Goal: Find specific page/section: Find specific page/section

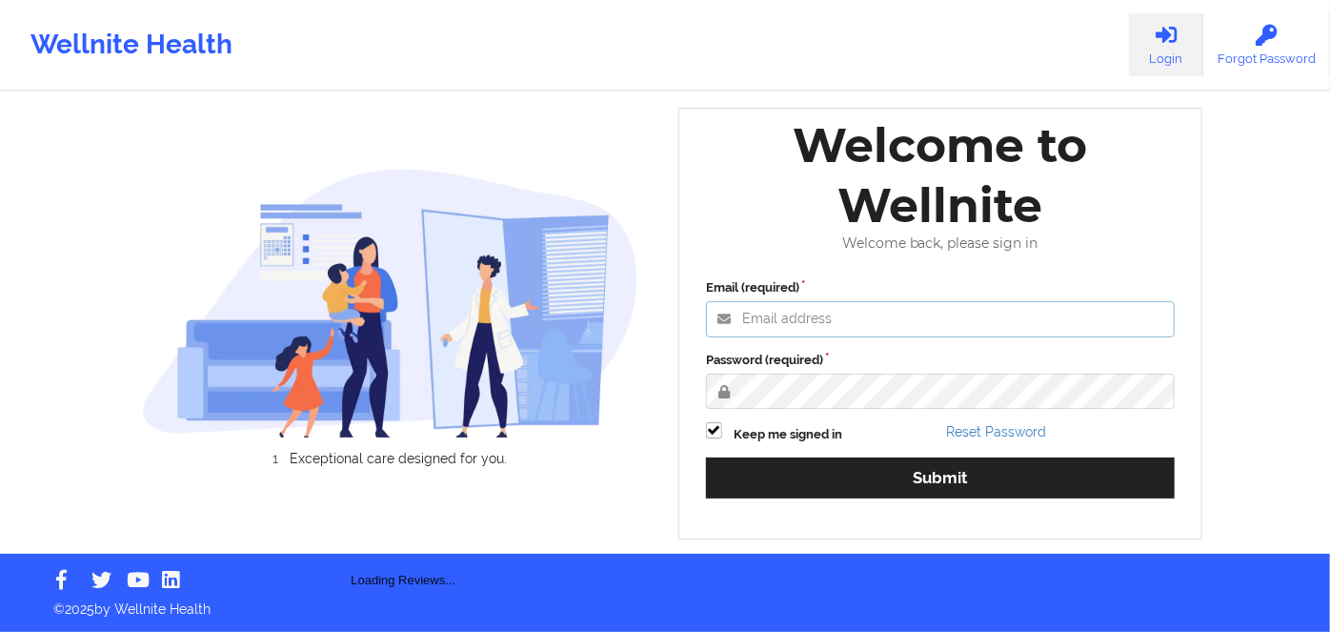
type input "[PERSON_NAME][EMAIL_ADDRESS][DOMAIN_NAME]"
click at [1054, 370] on label "Password (required)" at bounding box center [940, 360] width 469 height 19
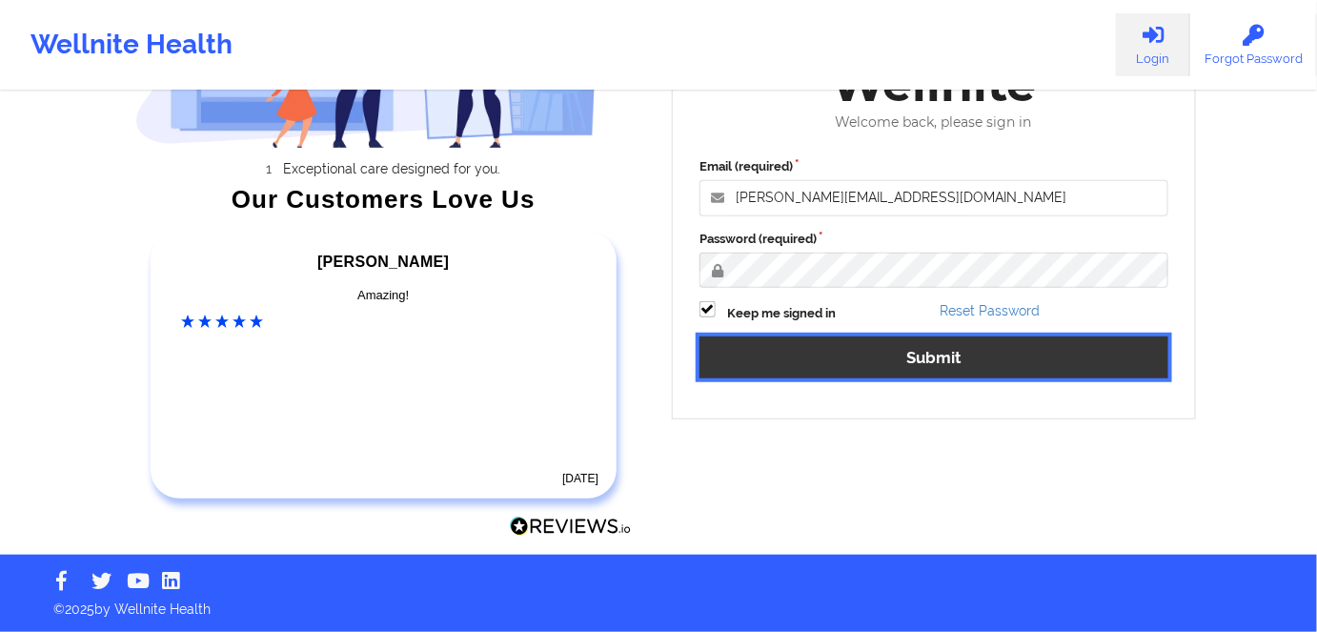
click at [899, 358] on button "Submit" at bounding box center [933, 356] width 469 height 41
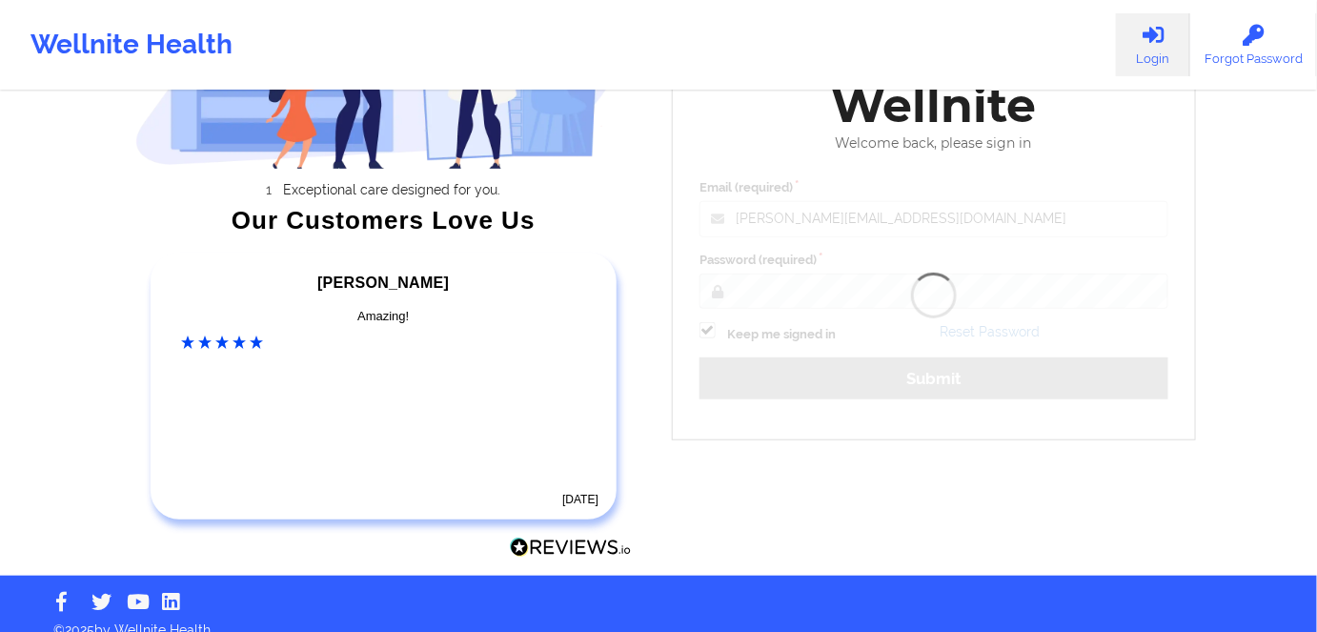
scroll to position [171, 0]
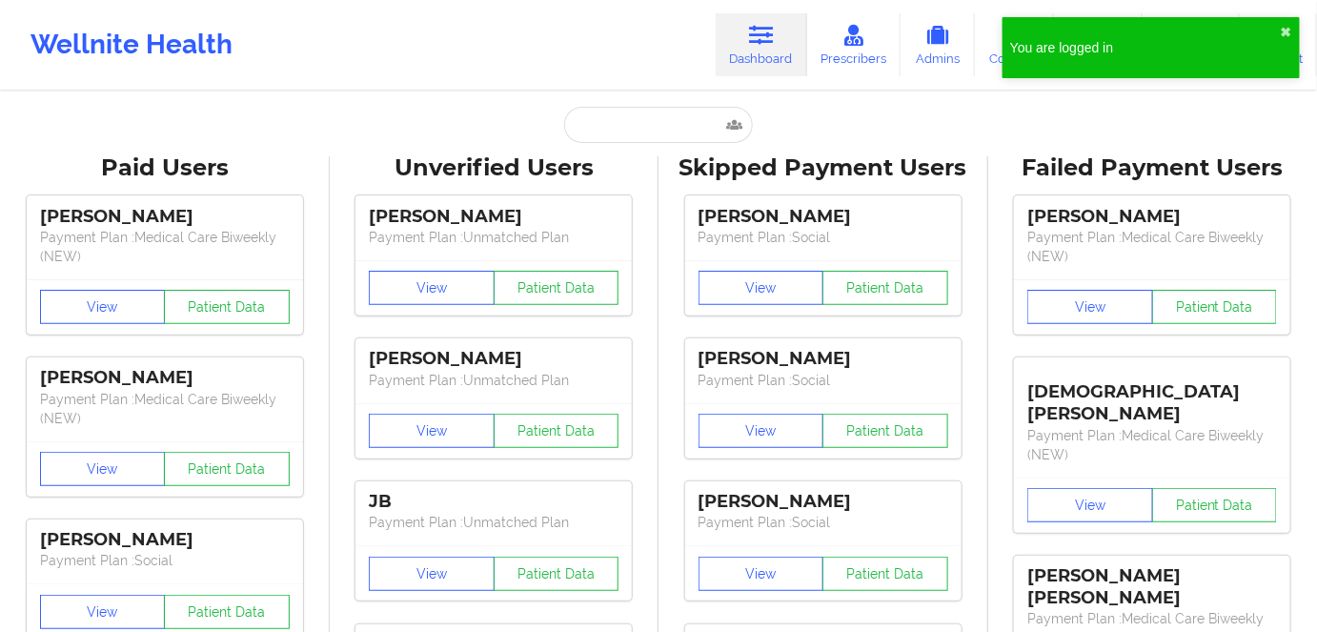
click at [593, 121] on input "text" at bounding box center [658, 125] width 189 height 36
paste input "[PERSON_NAME]"
type input "[PERSON_NAME]"
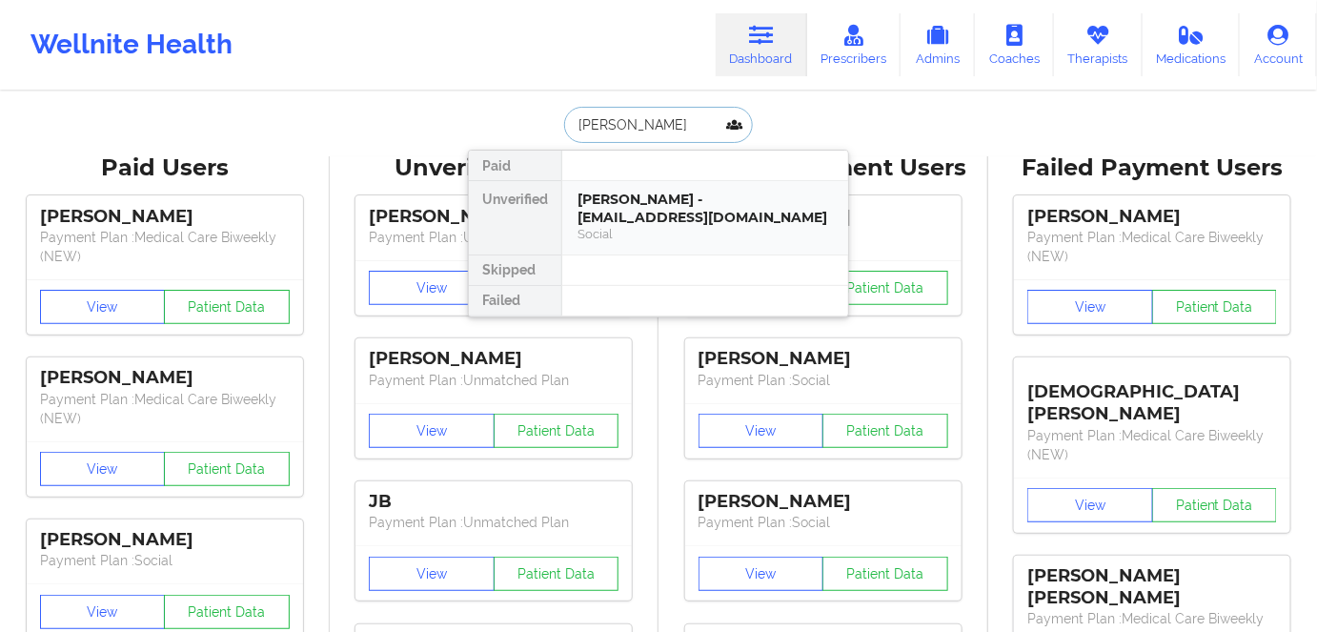
click at [687, 216] on div "[PERSON_NAME] - [EMAIL_ADDRESS][DOMAIN_NAME]" at bounding box center [704, 208] width 255 height 35
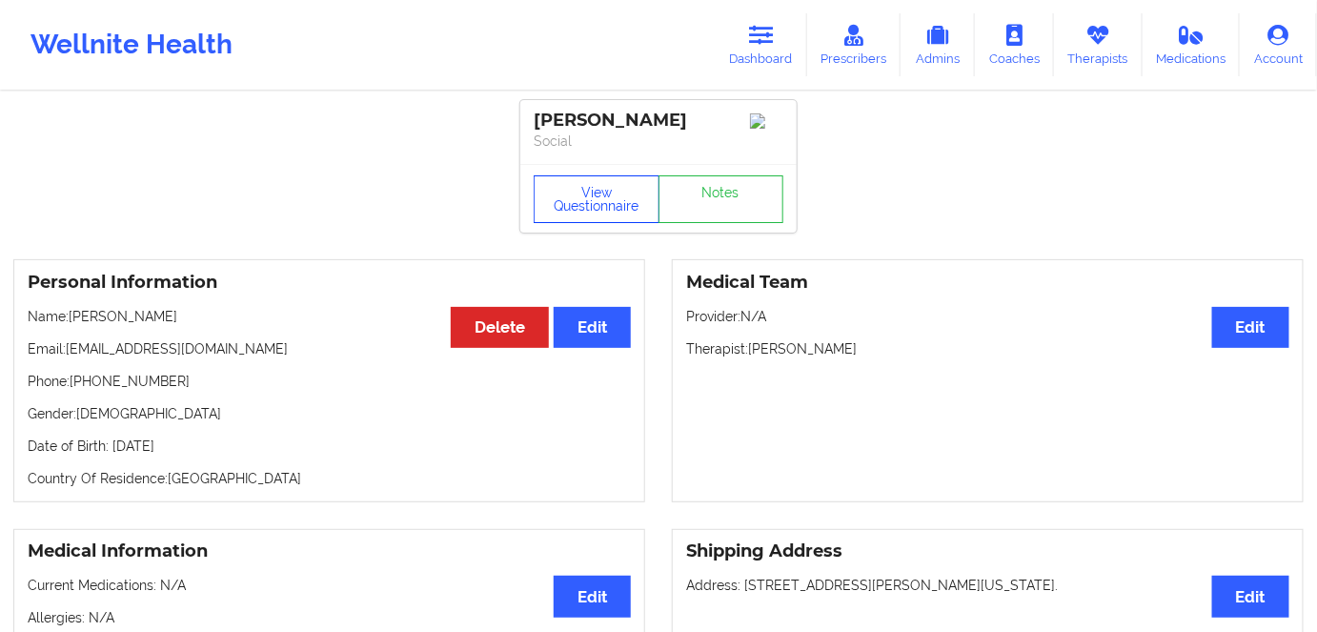
drag, startPoint x: 595, startPoint y: 198, endPoint x: 651, endPoint y: 215, distance: 57.9
click at [595, 198] on button "View Questionnaire" at bounding box center [596, 199] width 126 height 48
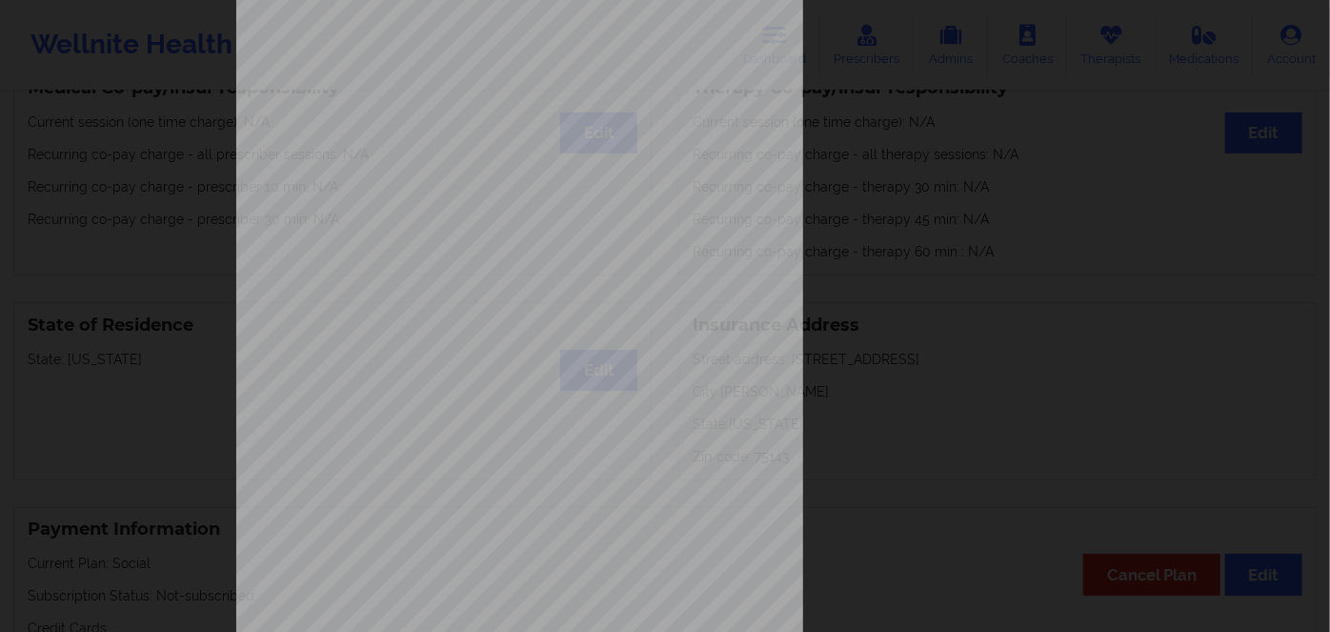
scroll to position [276, 0]
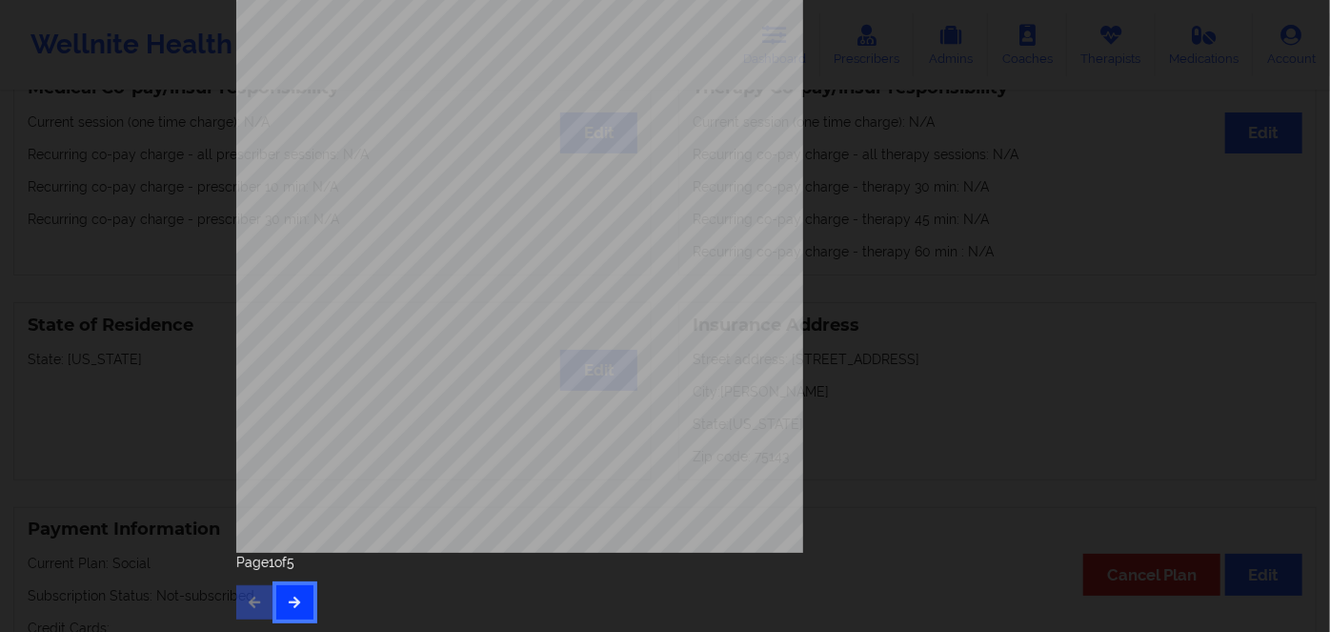
click at [281, 610] on button "button" at bounding box center [294, 602] width 37 height 34
click at [299, 594] on button "button" at bounding box center [294, 602] width 37 height 34
click at [290, 590] on button "button" at bounding box center [294, 602] width 37 height 34
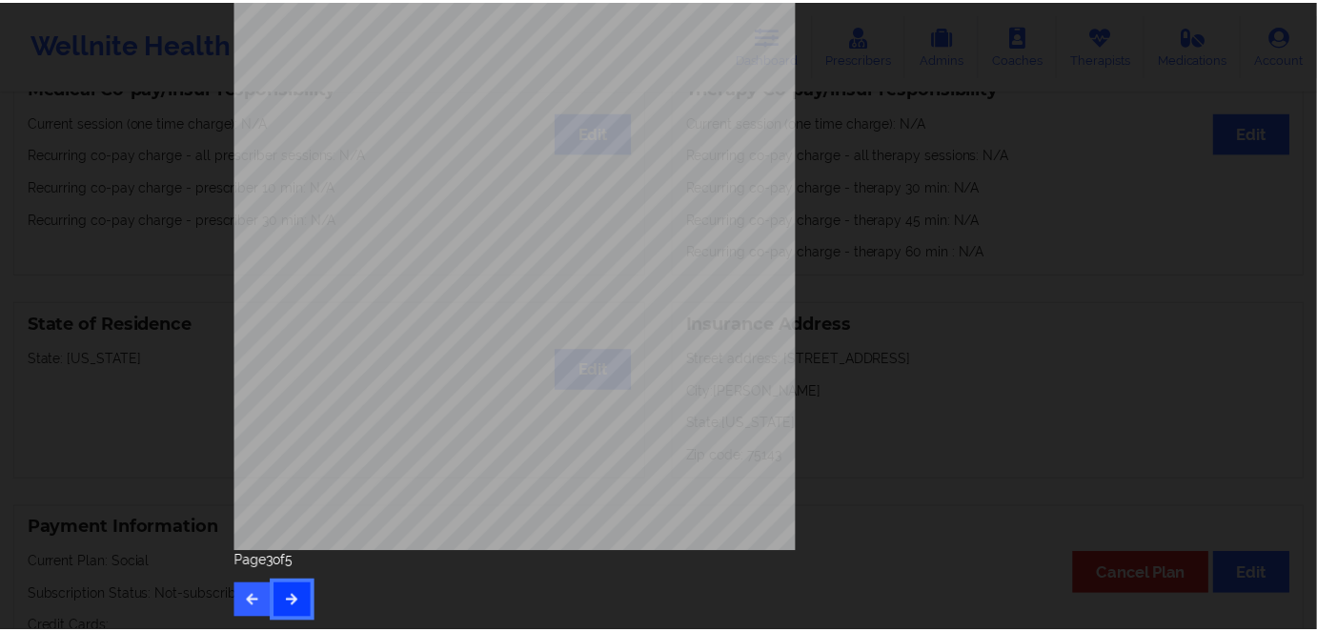
scroll to position [0, 0]
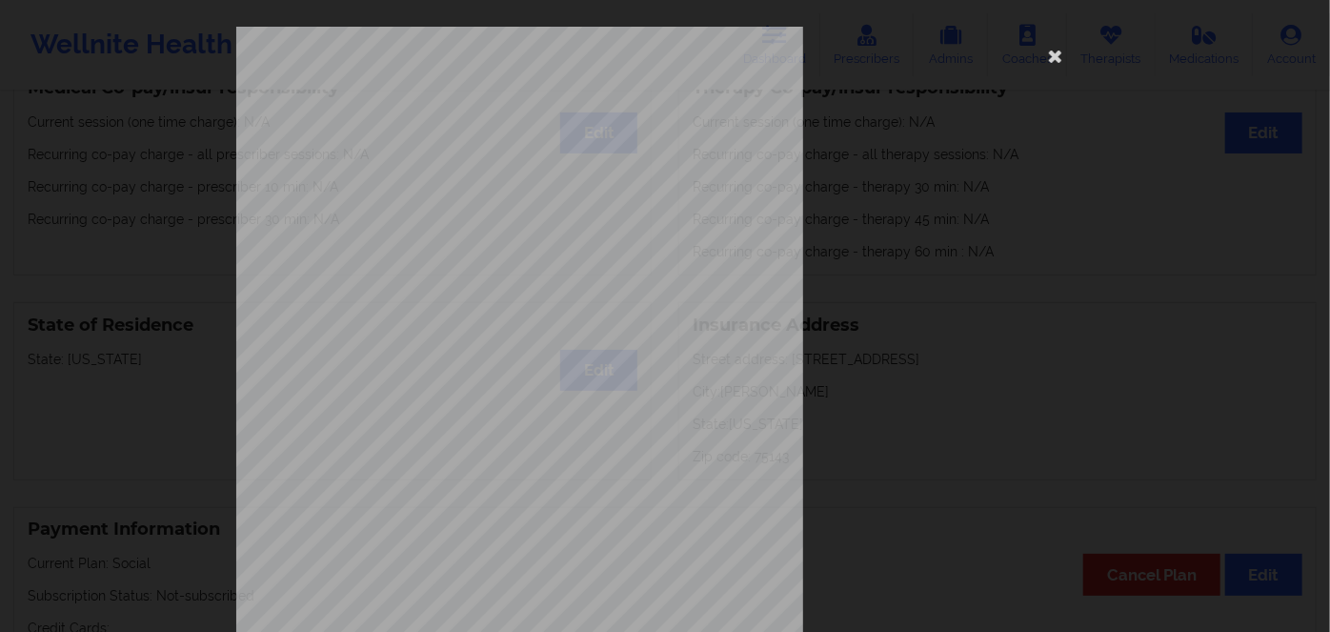
click at [454, 104] on span "UCR669W03513" at bounding box center [466, 105] width 65 height 9
copy span "UCR669W03513"
click at [1052, 47] on icon at bounding box center [1055, 55] width 30 height 30
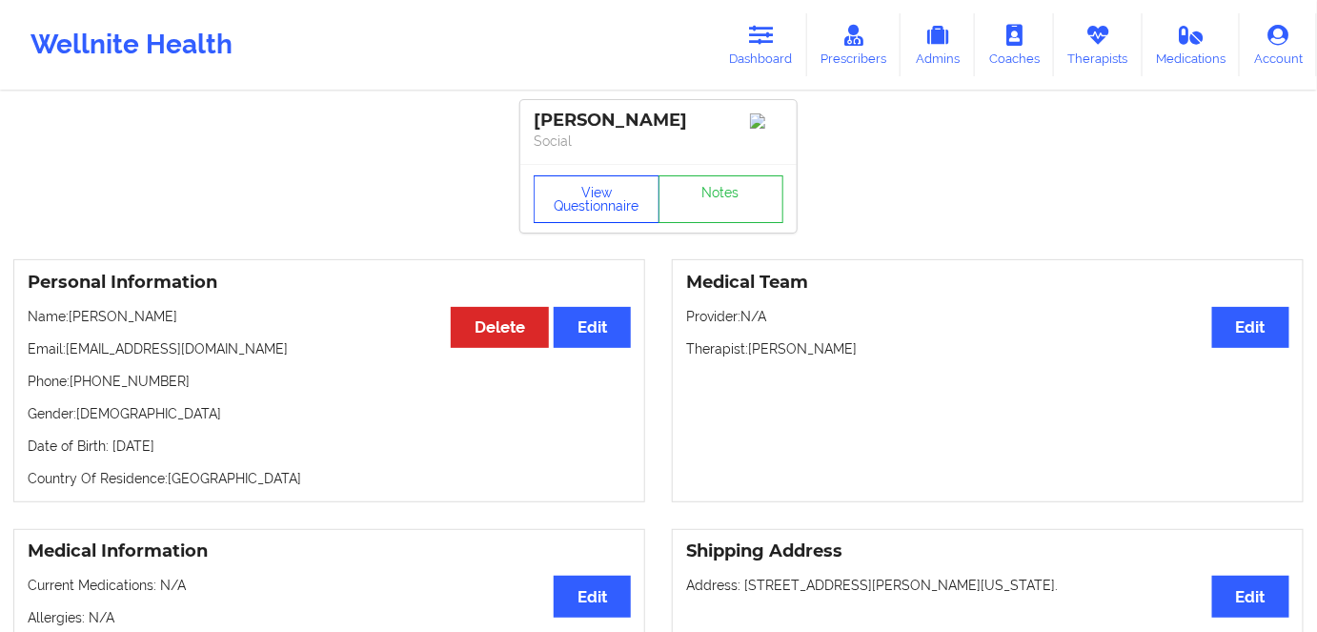
click at [578, 192] on button "View Questionnaire" at bounding box center [596, 199] width 126 height 48
click at [219, 445] on p "Date of Birth: [DEMOGRAPHIC_DATA]" at bounding box center [329, 445] width 603 height 19
click at [210, 454] on p "Date of Birth: [DEMOGRAPHIC_DATA]" at bounding box center [329, 445] width 603 height 19
copy p "2005"
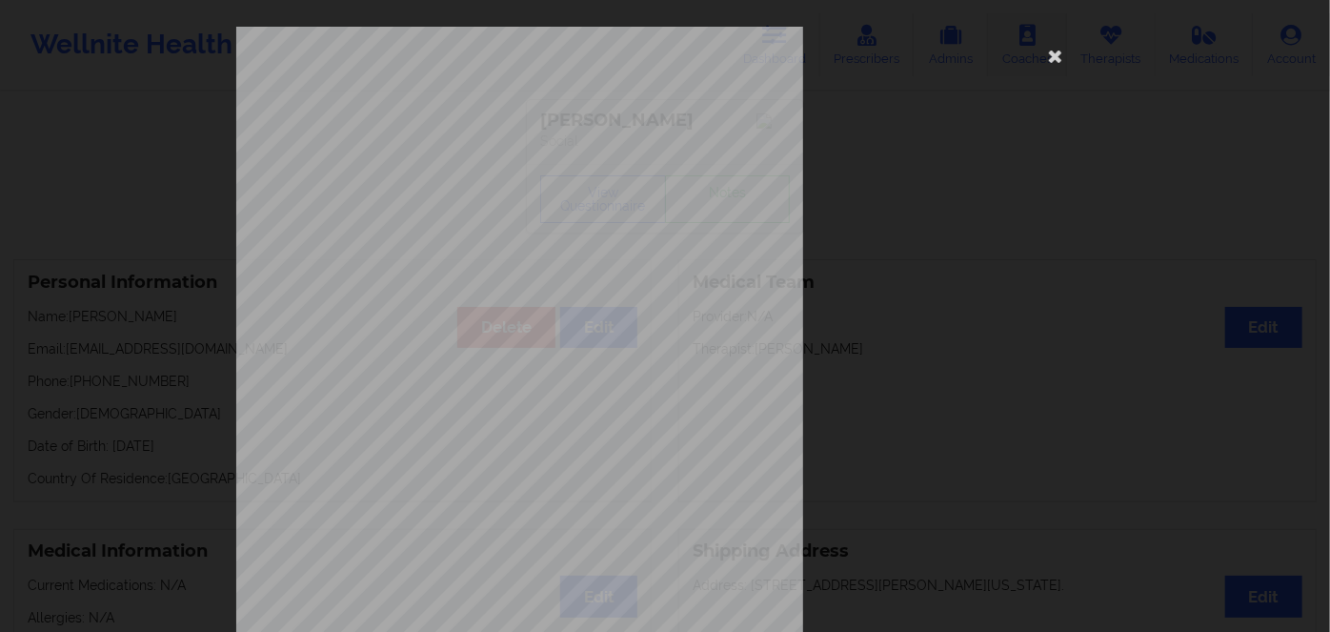
click at [1053, 49] on icon at bounding box center [1055, 55] width 30 height 30
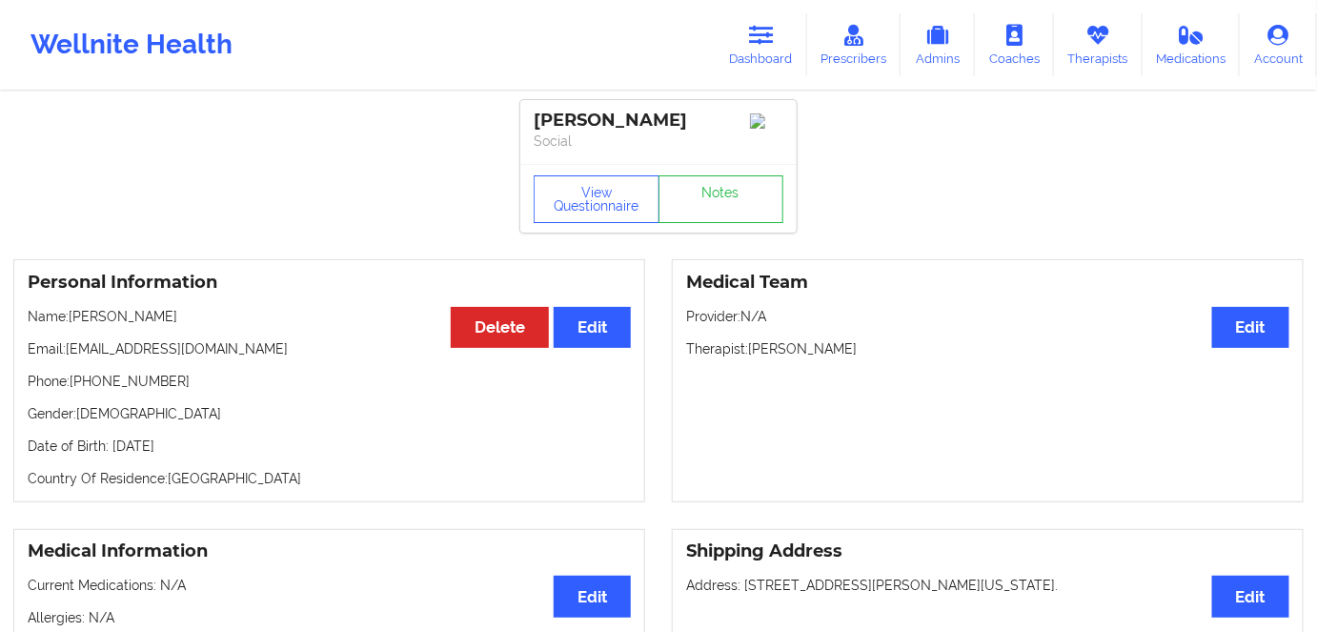
drag, startPoint x: 100, startPoint y: 319, endPoint x: 70, endPoint y: 315, distance: 29.8
click at [70, 315] on div "Personal Information Edit Delete Name: [PERSON_NAME] Email: [EMAIL_ADDRESS][DOM…" at bounding box center [329, 380] width 632 height 243
copy p "[PERSON_NAME]"
click at [770, 30] on icon at bounding box center [761, 35] width 25 height 21
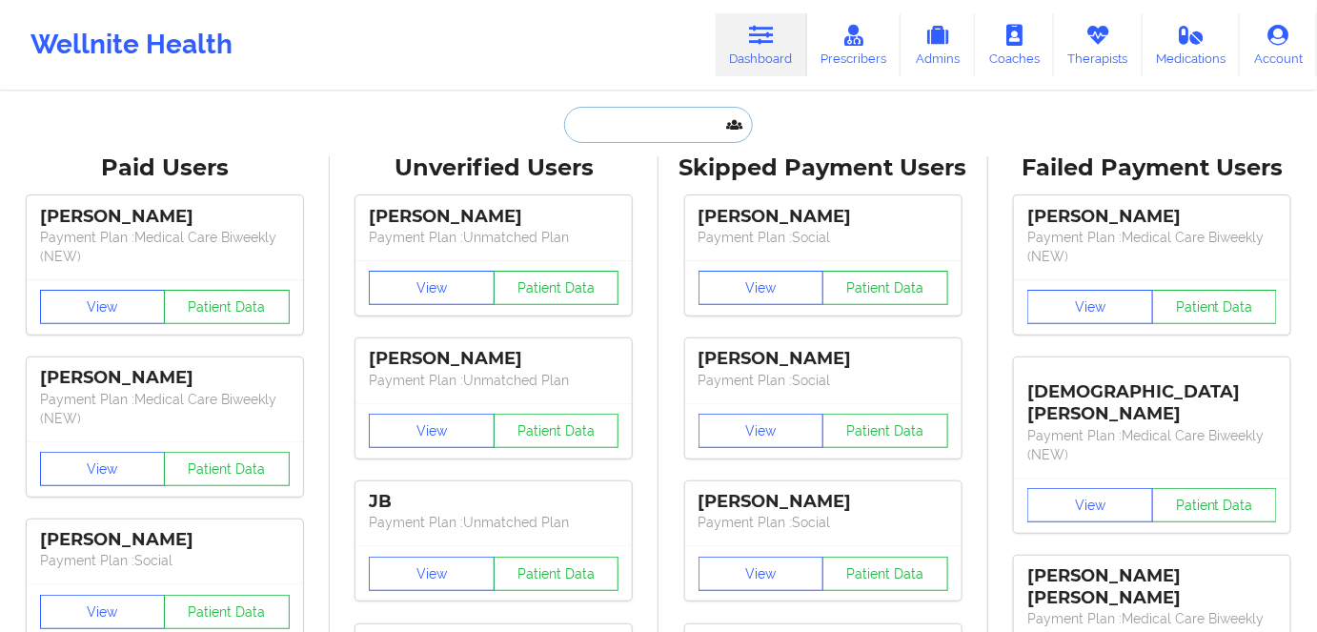
click at [627, 130] on input "text" at bounding box center [658, 125] width 189 height 36
paste input "[PERSON_NAME]"
type input "[PERSON_NAME]"
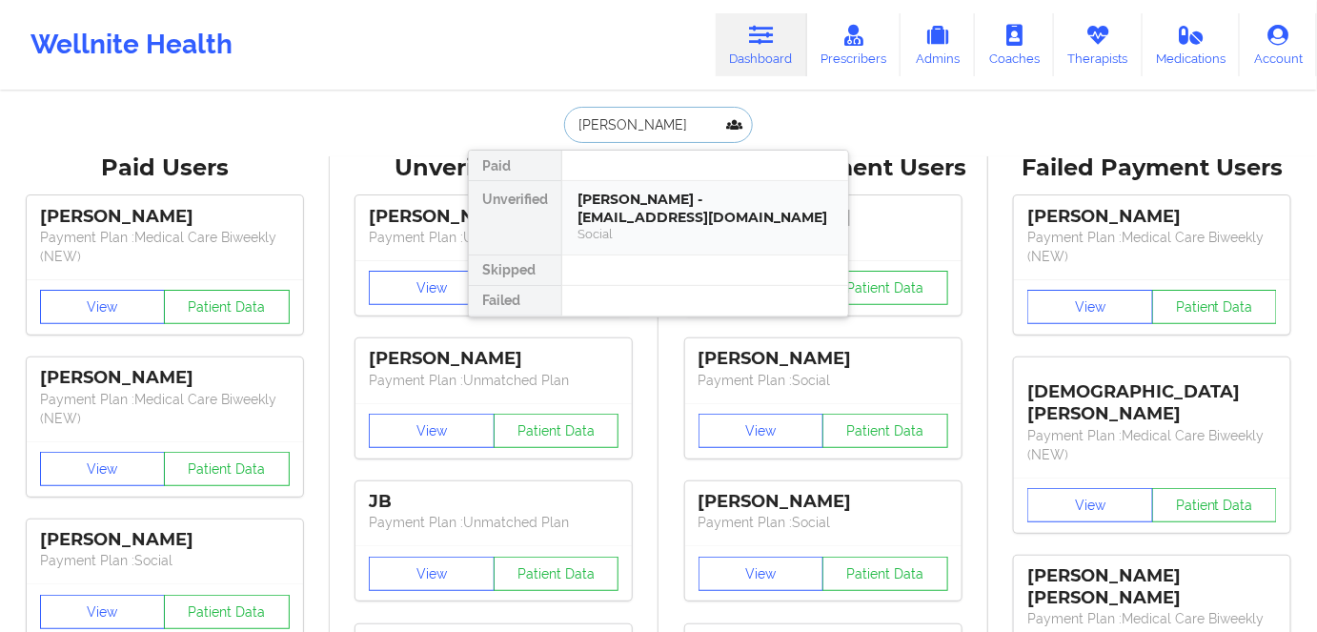
click at [646, 221] on div "[PERSON_NAME] - [EMAIL_ADDRESS][DOMAIN_NAME]" at bounding box center [704, 208] width 255 height 35
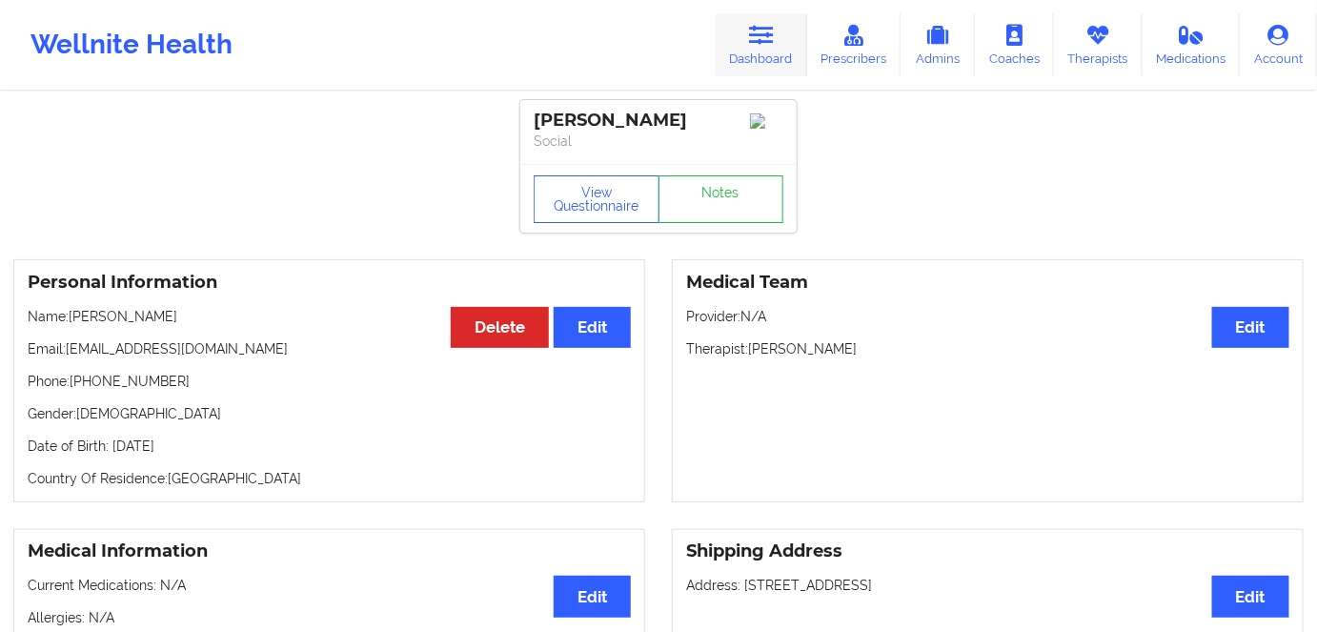
click at [782, 32] on link "Dashboard" at bounding box center [760, 44] width 91 height 63
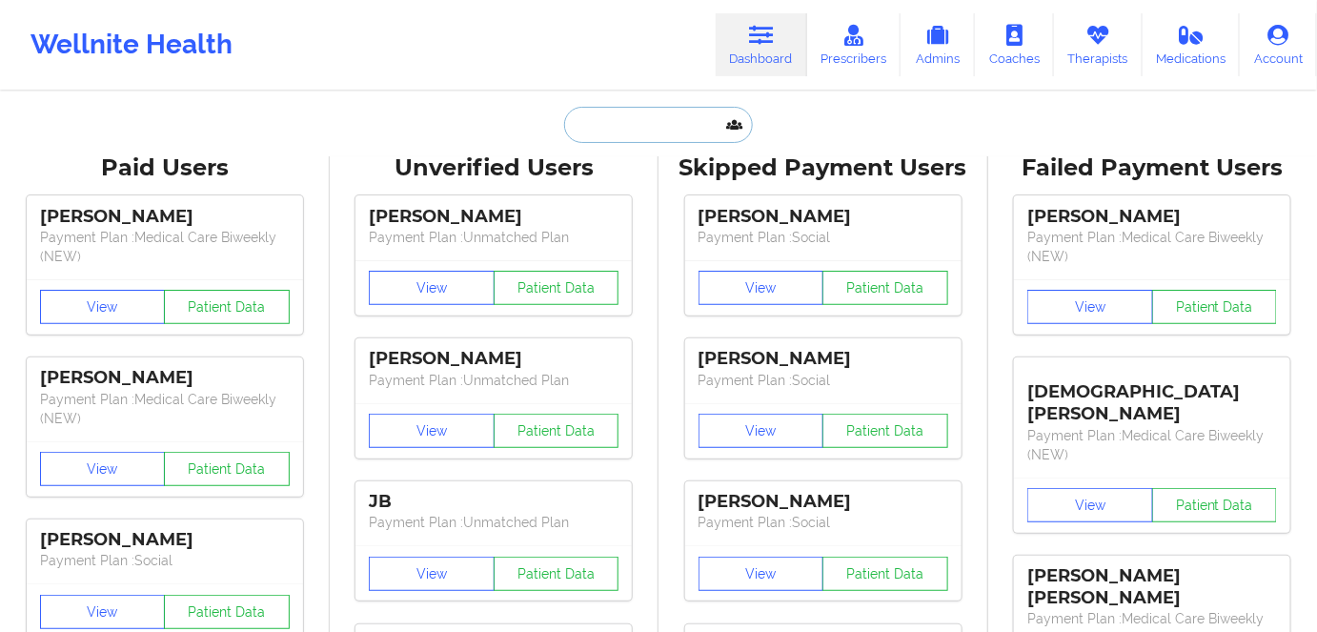
click at [650, 113] on input "text" at bounding box center [658, 125] width 189 height 36
paste input "[PERSON_NAME]"
type input "[PERSON_NAME]"
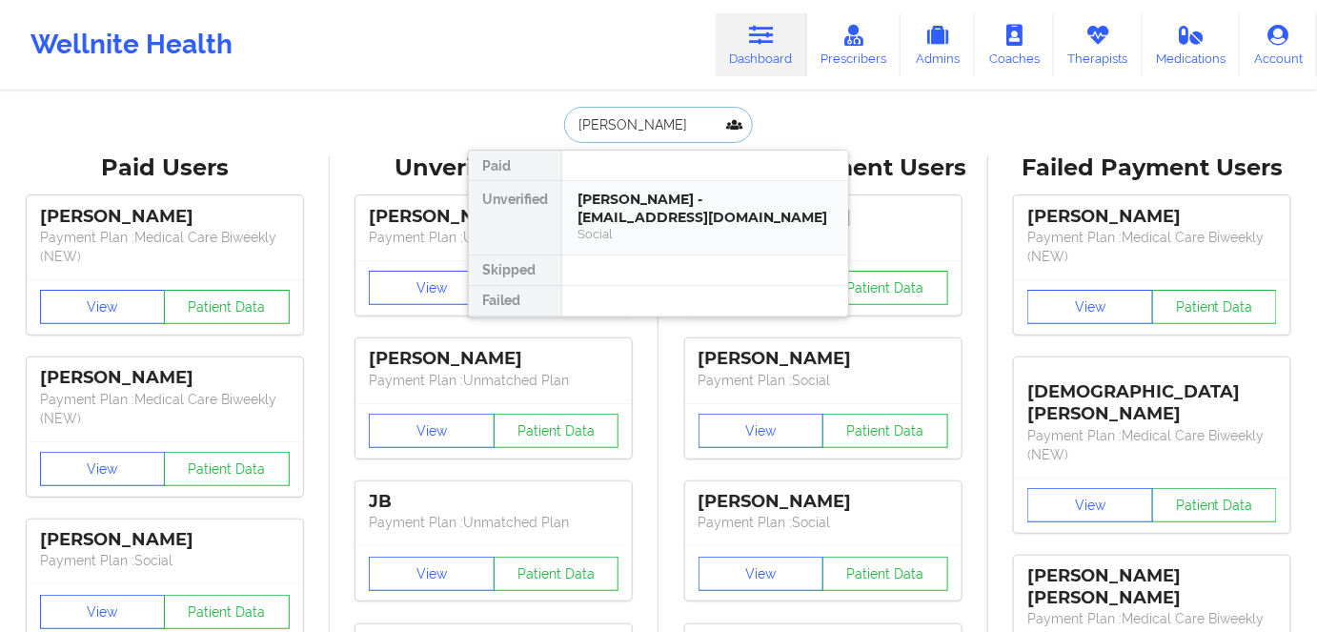
click at [655, 214] on div "[PERSON_NAME] - [EMAIL_ADDRESS][DOMAIN_NAME]" at bounding box center [704, 208] width 255 height 35
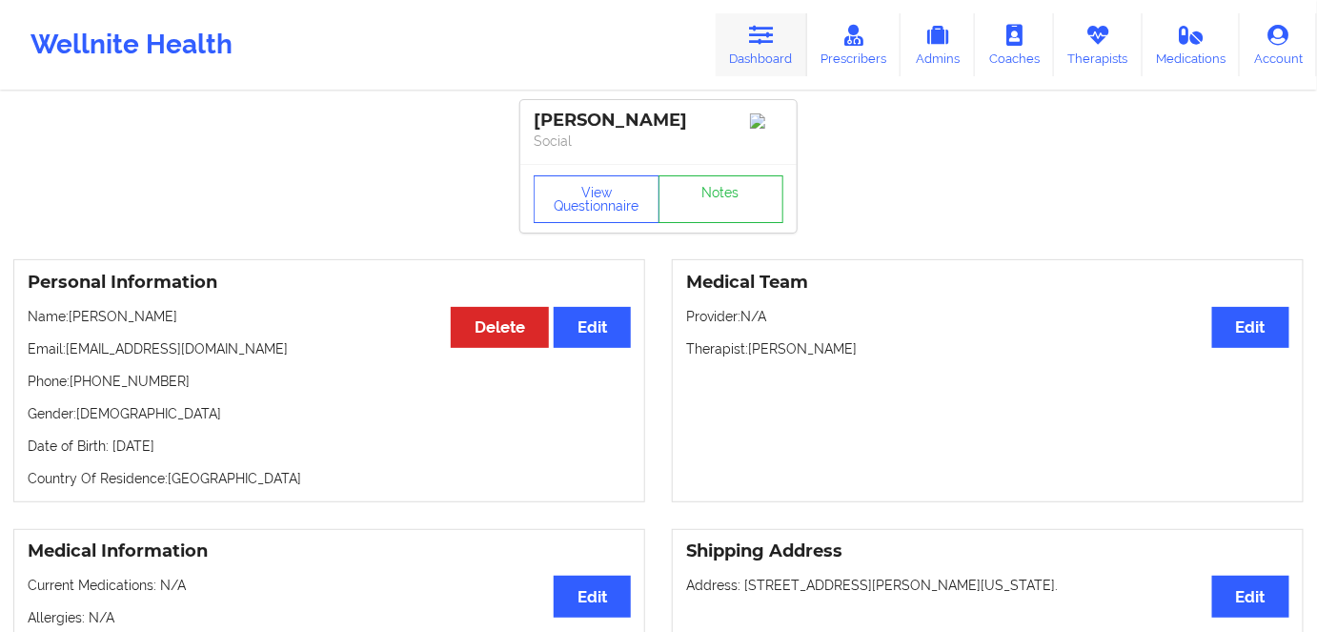
click at [761, 46] on link "Dashboard" at bounding box center [760, 44] width 91 height 63
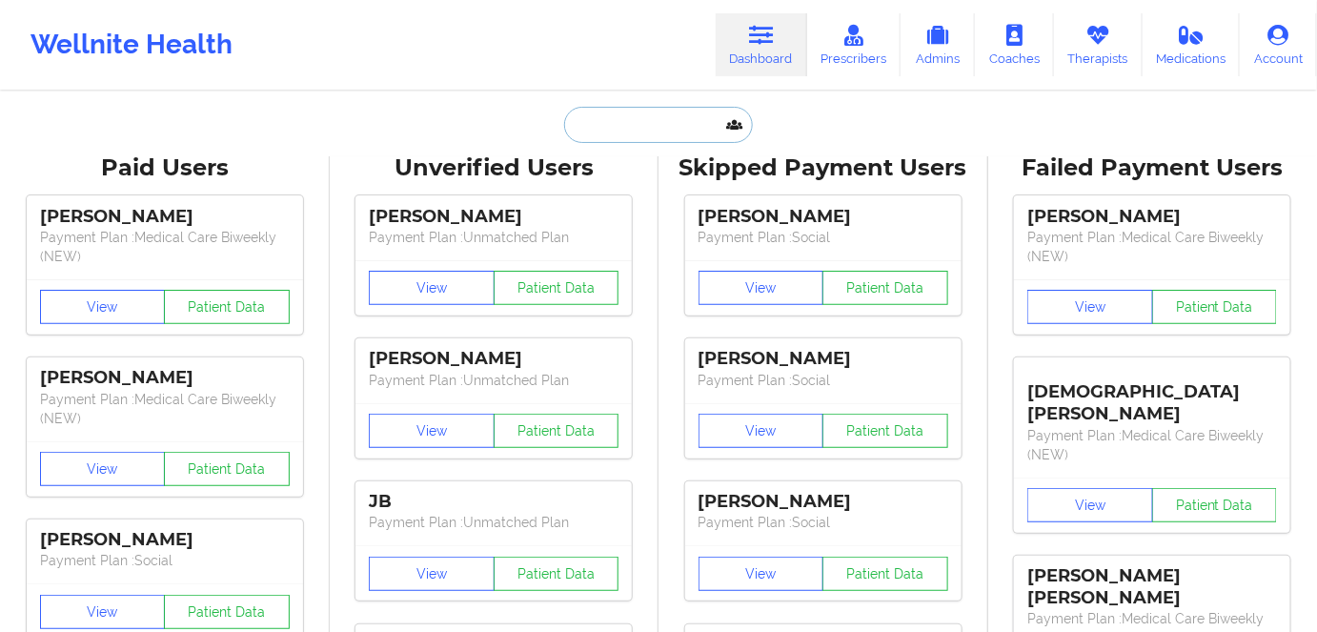
click at [632, 120] on input "text" at bounding box center [658, 125] width 189 height 36
paste input "[PERSON_NAME]"
type input "[PERSON_NAME]"
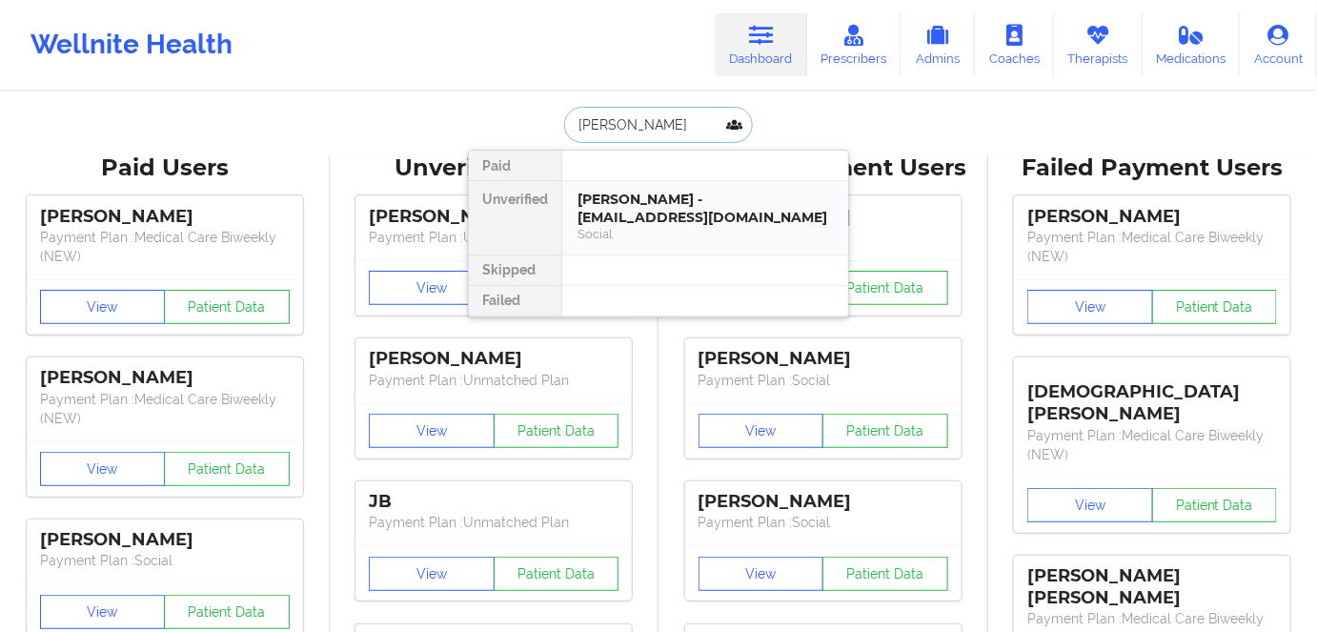
click at [653, 203] on div "[PERSON_NAME] - [EMAIL_ADDRESS][DOMAIN_NAME]" at bounding box center [704, 208] width 255 height 35
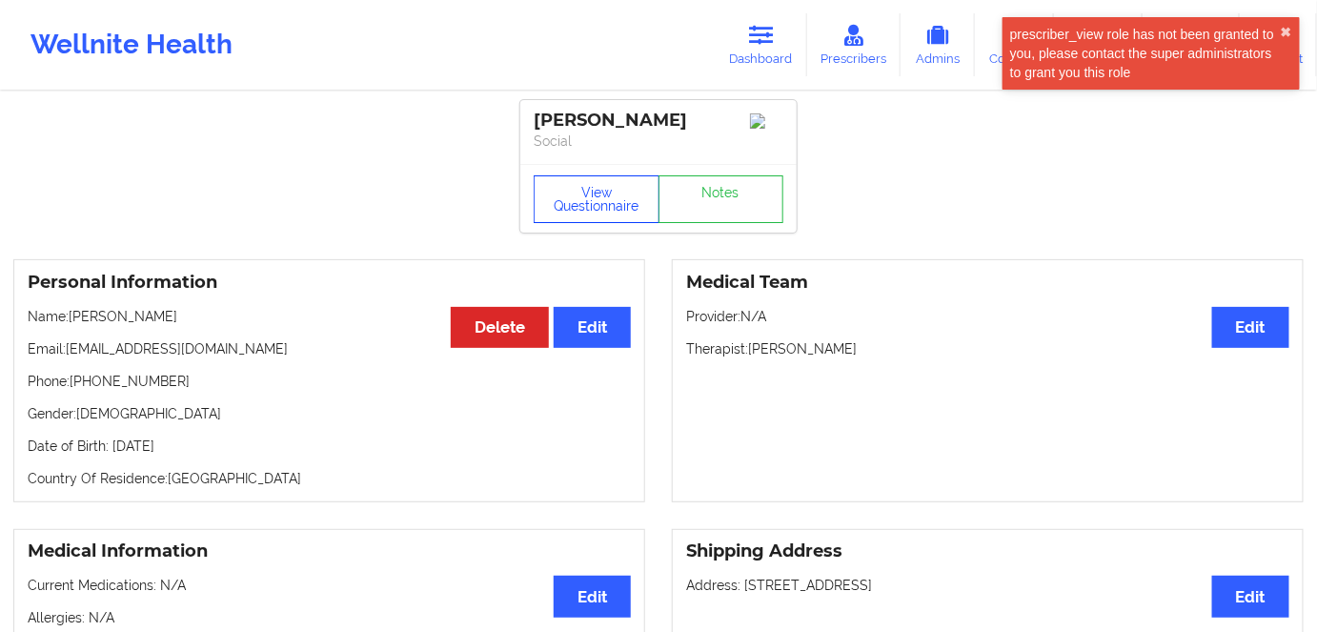
click at [588, 200] on button "View Questionnaire" at bounding box center [596, 199] width 126 height 48
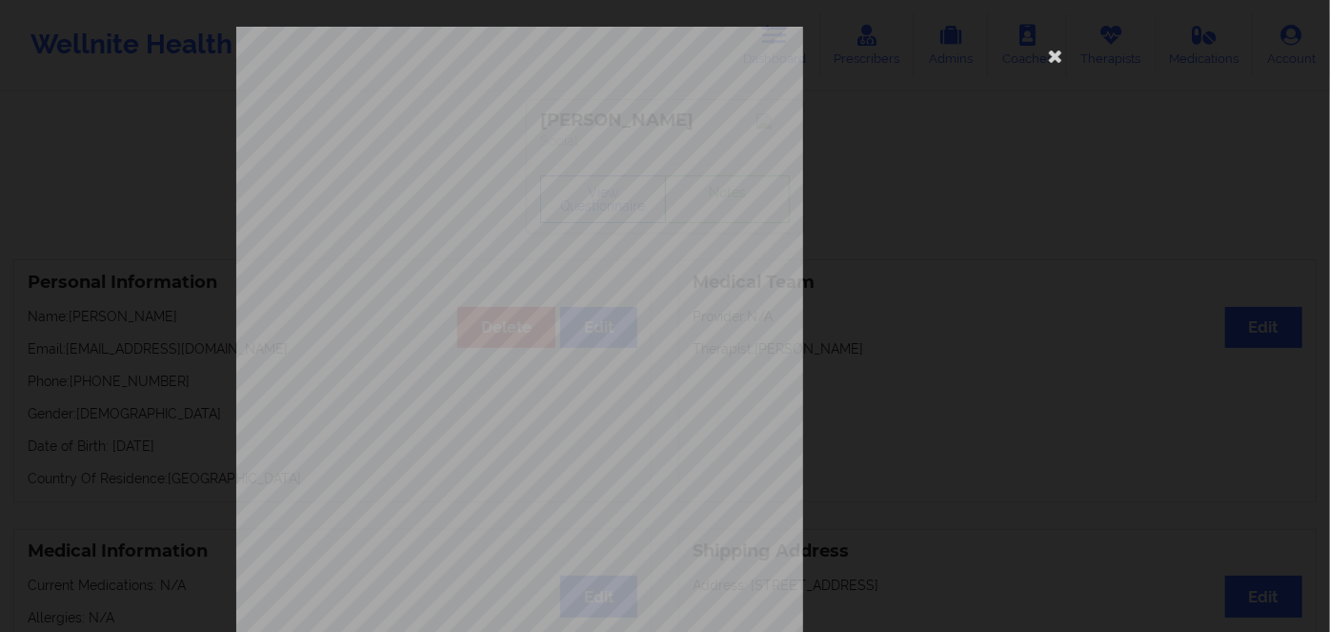
scroll to position [276, 0]
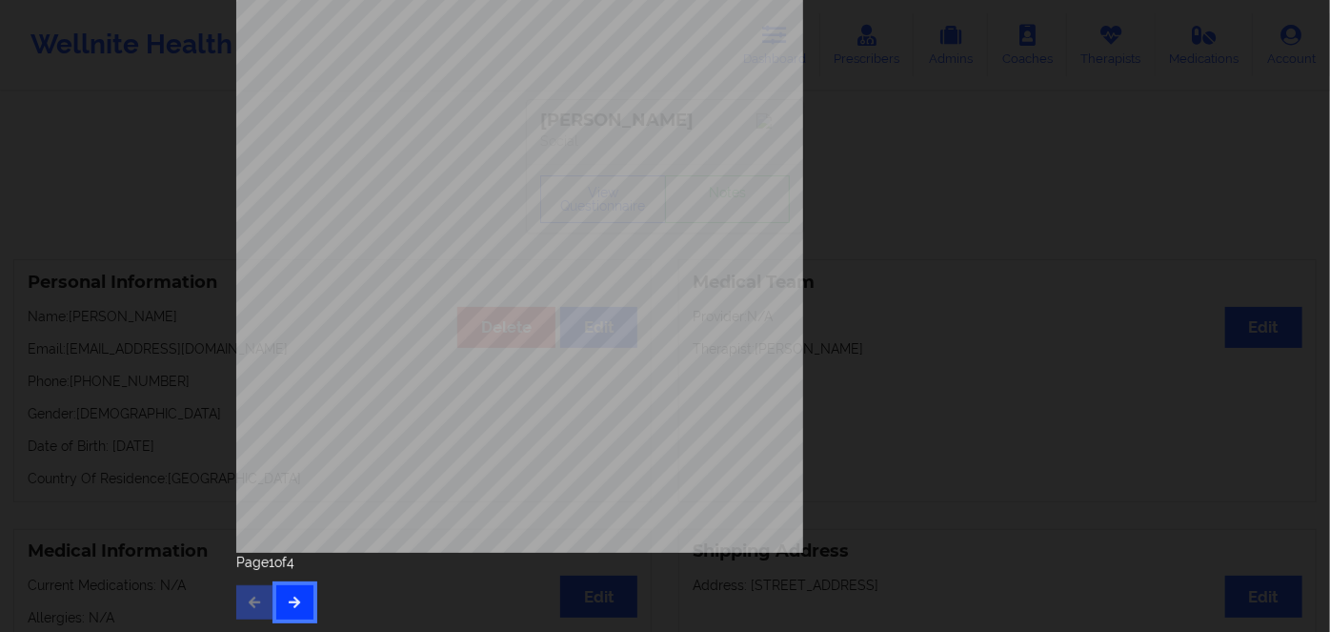
click at [305, 590] on button "button" at bounding box center [294, 602] width 37 height 34
click at [297, 596] on button "button" at bounding box center [294, 602] width 37 height 34
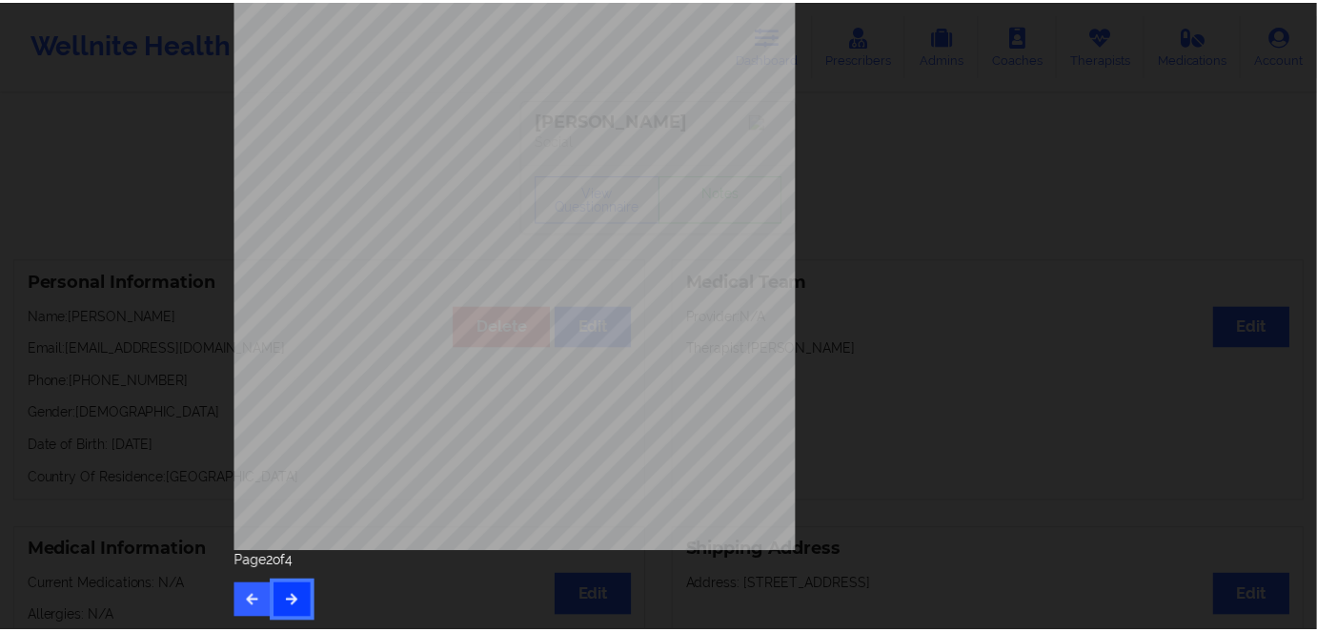
scroll to position [0, 0]
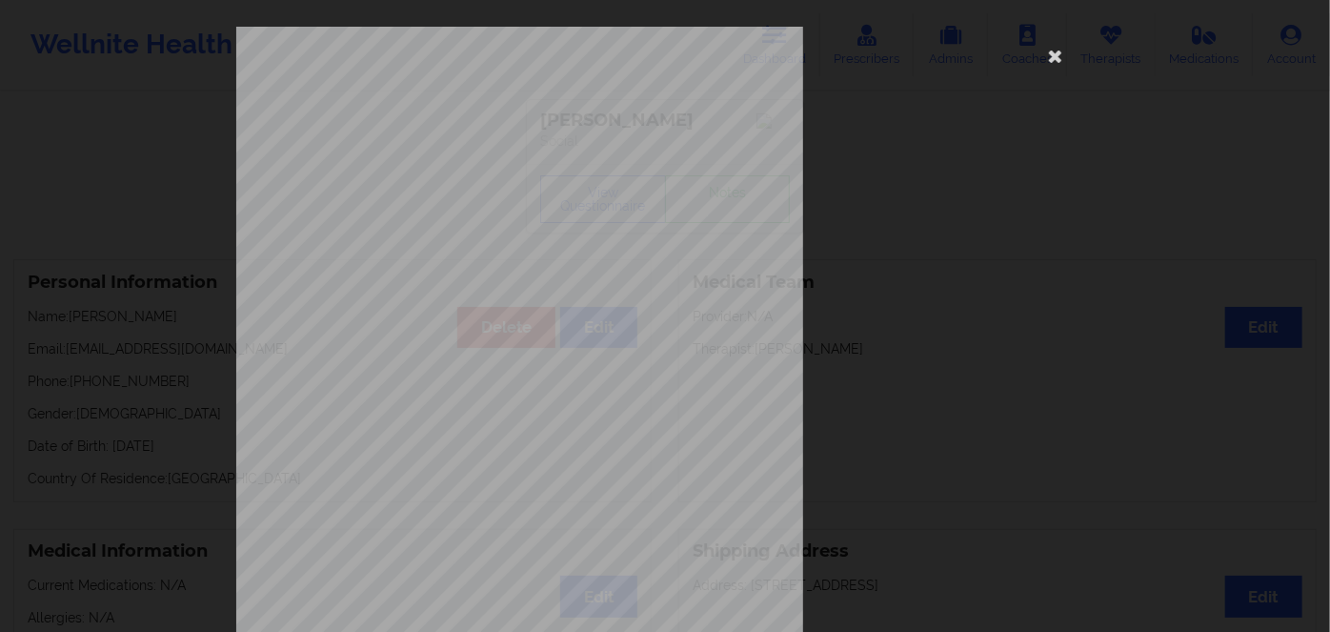
click at [466, 146] on span "U95853272O3" at bounding box center [462, 147] width 56 height 9
click at [467, 146] on span "U95853272O3" at bounding box center [462, 147] width 56 height 9
copy span "U95853272O3"
click at [1051, 51] on icon at bounding box center [1055, 55] width 30 height 30
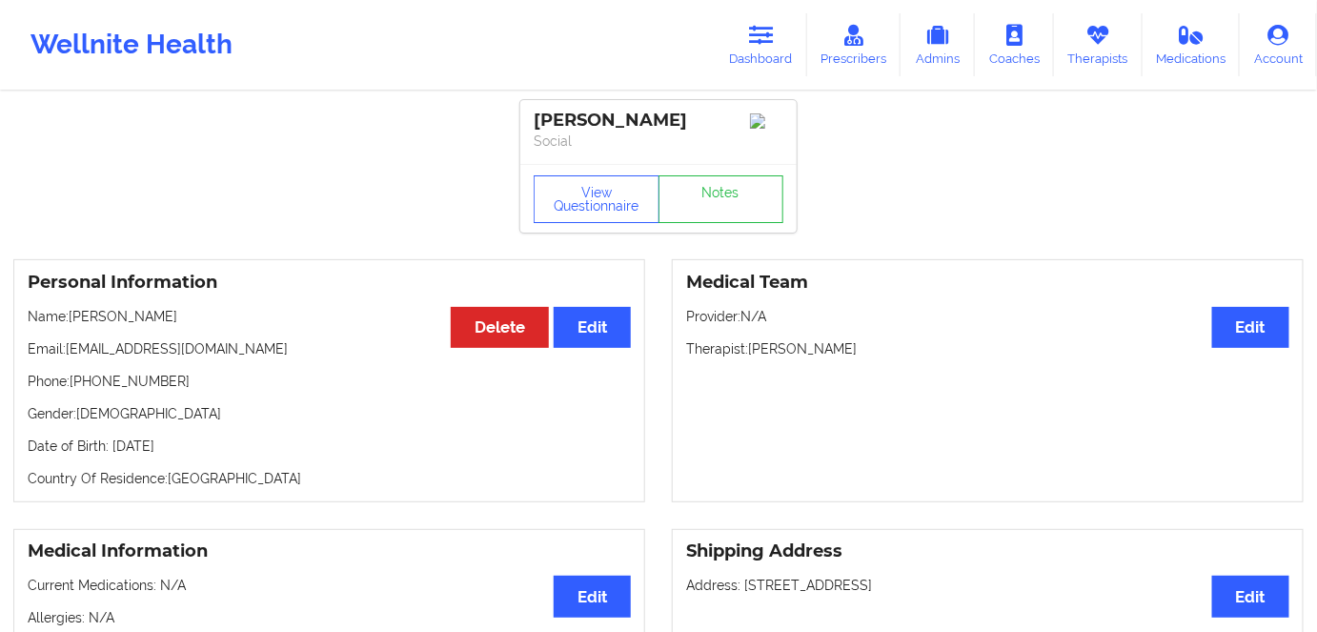
click at [251, 445] on p "Date of Birth: [DEMOGRAPHIC_DATA]" at bounding box center [329, 445] width 603 height 19
click at [251, 446] on p "Date of Birth: [DEMOGRAPHIC_DATA]" at bounding box center [329, 445] width 603 height 19
copy p "2008"
click at [150, 293] on h3 "Personal Information" at bounding box center [329, 283] width 603 height 22
drag, startPoint x: 168, startPoint y: 313, endPoint x: 70, endPoint y: 323, distance: 97.6
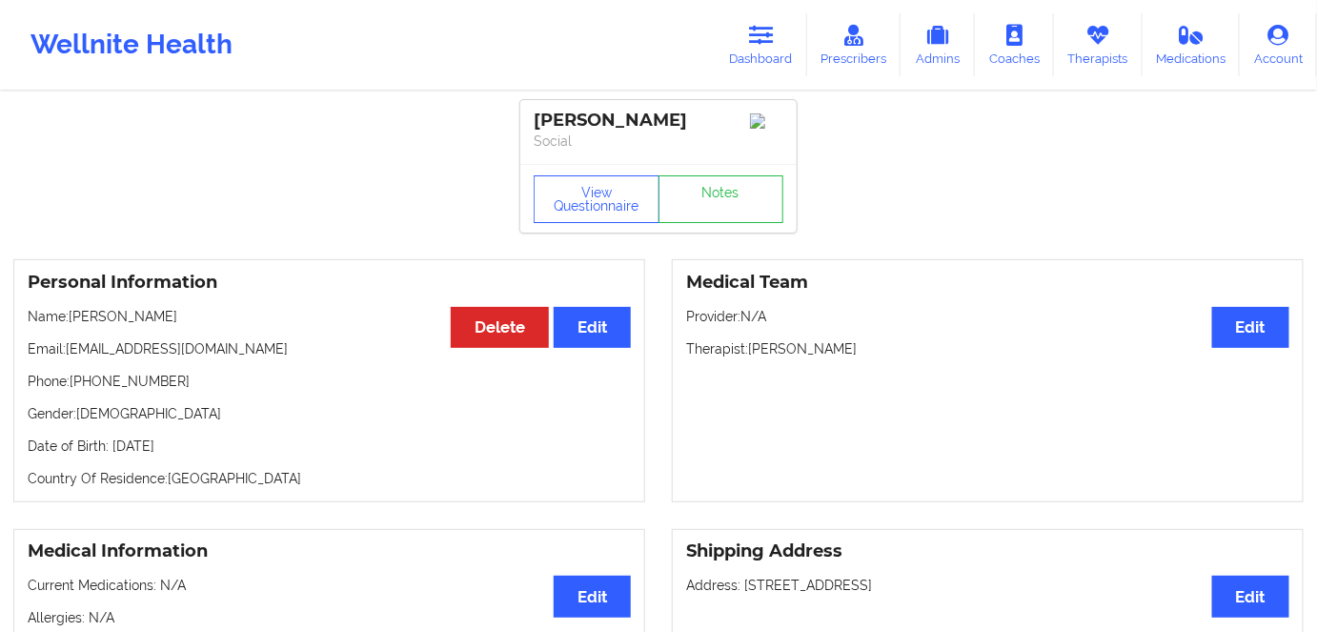
click at [70, 323] on p "Name: [PERSON_NAME]" at bounding box center [329, 316] width 603 height 19
copy p "[PERSON_NAME]"
